Goal: Task Accomplishment & Management: Manage account settings

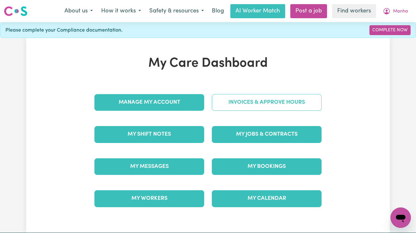
click at [260, 102] on link "Invoices & Approve Hours" at bounding box center [267, 102] width 110 height 17
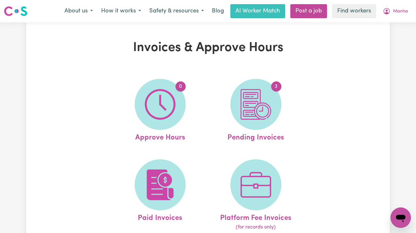
click at [260, 102] on img at bounding box center [256, 104] width 31 height 31
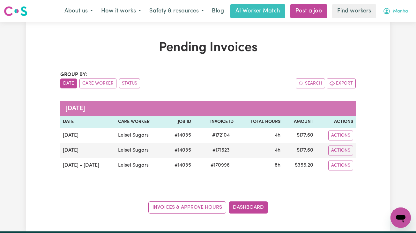
click at [401, 11] on span "Manha" at bounding box center [400, 11] width 15 height 7
click at [386, 24] on link "My Dashboard" at bounding box center [387, 25] width 50 height 12
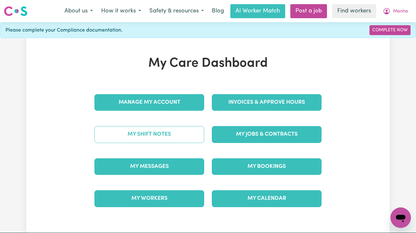
click at [162, 126] on link "My Shift Notes" at bounding box center [149, 134] width 110 height 17
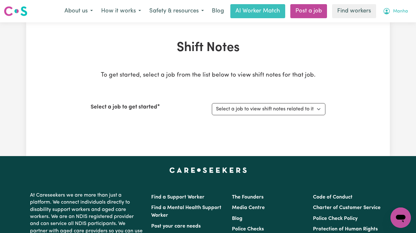
click at [402, 8] on span "Manha" at bounding box center [400, 11] width 15 height 7
click at [401, 22] on link "My Dashboard" at bounding box center [387, 25] width 50 height 12
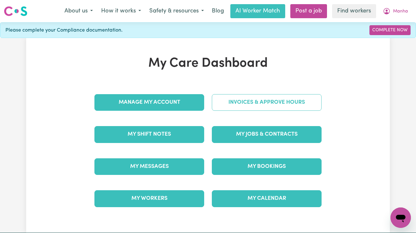
click at [274, 106] on link "Invoices & Approve Hours" at bounding box center [267, 102] width 110 height 17
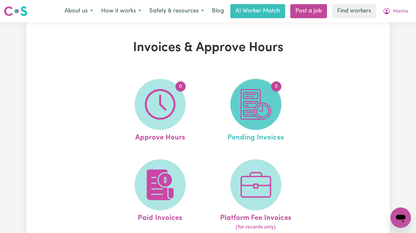
click at [247, 104] on img at bounding box center [256, 104] width 31 height 31
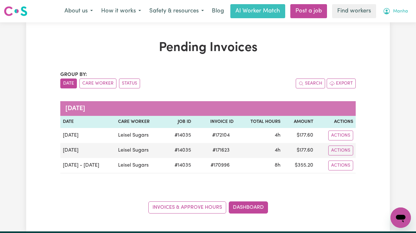
click at [405, 10] on button "Manha" at bounding box center [396, 10] width 34 height 13
click at [403, 22] on link "My Dashboard" at bounding box center [387, 25] width 50 height 12
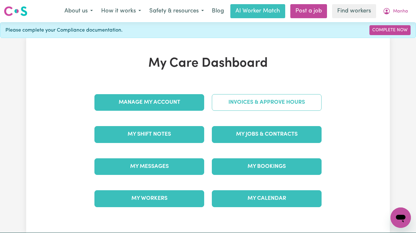
click at [239, 102] on link "Invoices & Approve Hours" at bounding box center [267, 102] width 110 height 17
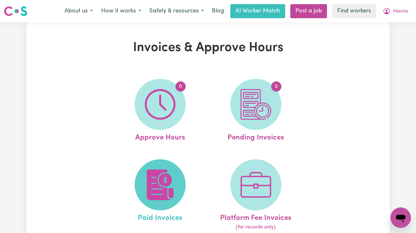
click at [182, 180] on span at bounding box center [160, 184] width 51 height 51
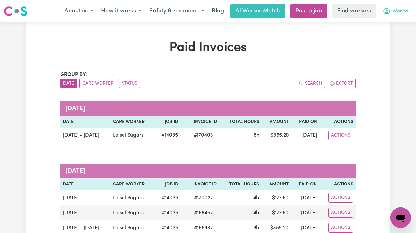
click at [398, 9] on span "Manha" at bounding box center [400, 11] width 15 height 7
click at [398, 20] on link "My Dashboard" at bounding box center [387, 25] width 50 height 12
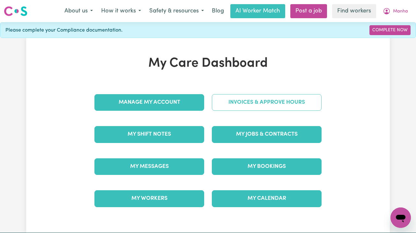
click at [307, 107] on link "Invoices & Approve Hours" at bounding box center [267, 102] width 110 height 17
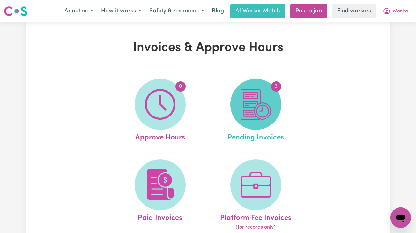
click at [280, 97] on span "3" at bounding box center [255, 104] width 51 height 51
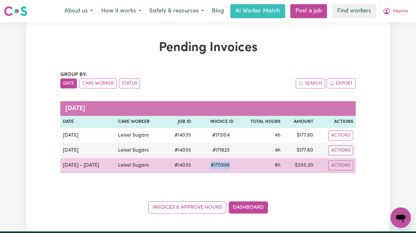
drag, startPoint x: 233, startPoint y: 165, endPoint x: 209, endPoint y: 167, distance: 24.1
click at [209, 167] on td "# 170996" at bounding box center [215, 165] width 42 height 15
copy span "# 170996"
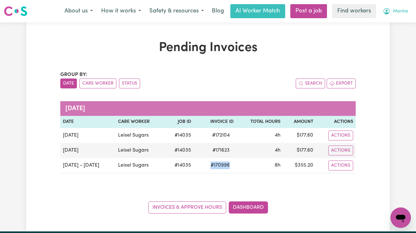
click at [394, 12] on span "Manha" at bounding box center [400, 11] width 15 height 7
click at [403, 40] on link "Logout" at bounding box center [387, 37] width 50 height 12
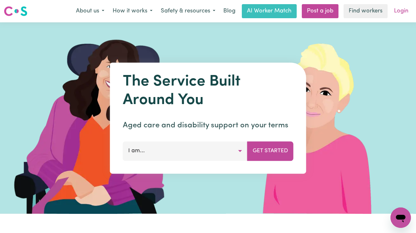
click at [403, 8] on link "Login" at bounding box center [401, 11] width 22 height 14
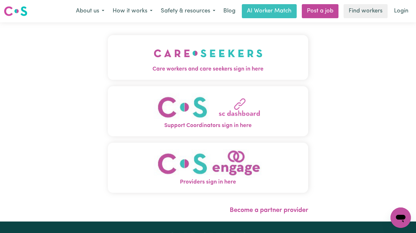
click at [186, 56] on img "Care workers and care seekers sign in here" at bounding box center [208, 53] width 109 height 24
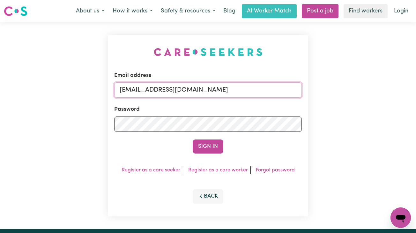
drag, startPoint x: 154, startPoint y: 90, endPoint x: 467, endPoint y: 86, distance: 313.4
paste input "ArhamCarewings"
type input "[EMAIL_ADDRESS][DOMAIN_NAME]"
click at [193, 139] on button "Sign In" at bounding box center [208, 146] width 31 height 14
